Goal: Information Seeking & Learning: Learn about a topic

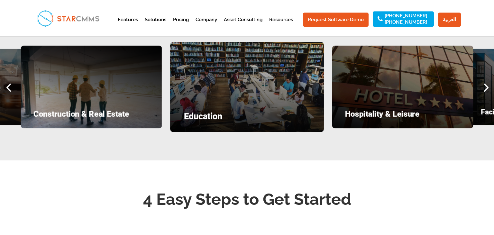
scroll to position [882, 0]
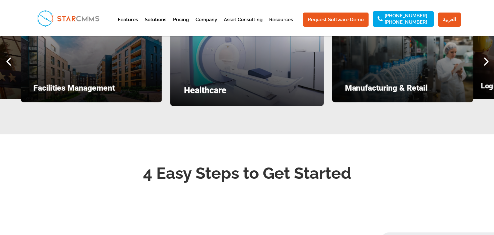
click at [205, 90] on h4 "Healthcare" at bounding box center [247, 92] width 126 height 12
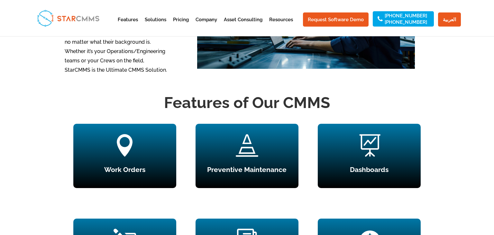
scroll to position [543, 0]
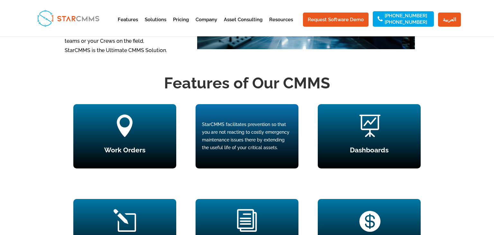
click at [237, 138] on div "StarCMMS facilitates prevention so that you are not reacting to costly emergenc…" at bounding box center [247, 136] width 90 height 31
click at [247, 147] on div "StarCMMS facilitates prevention so that you are not reacting to costly emergenc…" at bounding box center [247, 136] width 90 height 31
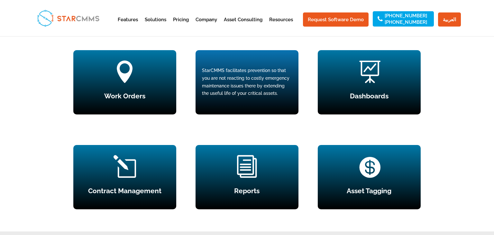
scroll to position [611, 0]
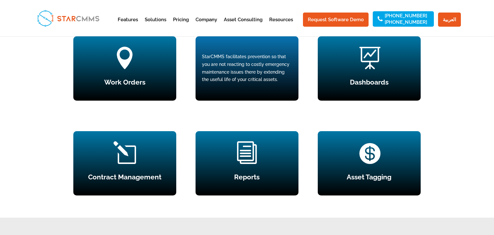
click at [264, 77] on div "StarCMMS facilitates prevention so that you are not reacting to costly emergenc…" at bounding box center [247, 68] width 90 height 31
click at [260, 80] on div "StarCMMS facilitates prevention so that you are not reacting to costly emergenc…" at bounding box center [247, 68] width 90 height 31
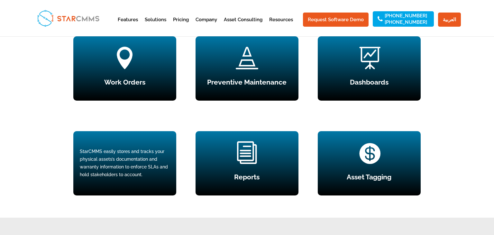
click at [121, 165] on div "StarCMMS easily stores and tracks your physical assets’s documentation and warr…" at bounding box center [125, 163] width 90 height 31
click at [129, 158] on div "StarCMMS easily stores and tracks your physical assets’s documentation and warr…" at bounding box center [125, 163] width 90 height 31
click at [162, 173] on div "StarCMMS easily stores and tracks your physical assets’s documentation and warr…" at bounding box center [125, 163] width 90 height 31
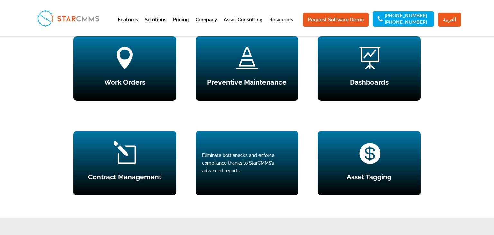
click at [250, 185] on div "Eliminate bottlenecks and enforce compliance thanks to StarCMMS’s advanced repo…" at bounding box center [246, 163] width 103 height 64
click at [252, 185] on div "Eliminate bottlenecks and enforce compliance thanks to StarCMMS’s advanced repo…" at bounding box center [246, 163] width 103 height 64
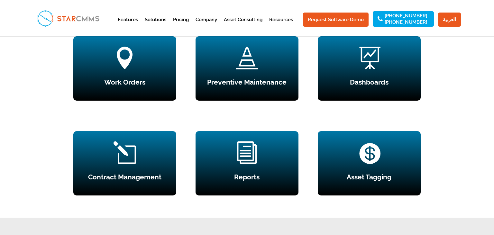
click at [430, 117] on div "Features of Our CMMS  Work Orders Create and assign all work orders from one p…" at bounding box center [247, 205] width 494 height 405
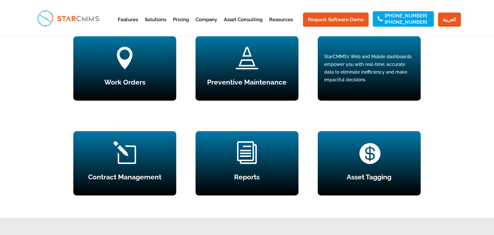
click at [398, 77] on div "StarCMMS’s Web and Mobile dashboards empower you with real-time, accurate data …" at bounding box center [369, 68] width 90 height 31
click at [391, 90] on div " Dashboards StarCMMS’s Web and Mobile dashboards empower you with real-time, a…" at bounding box center [369, 68] width 103 height 64
